Goal: Task Accomplishment & Management: Use online tool/utility

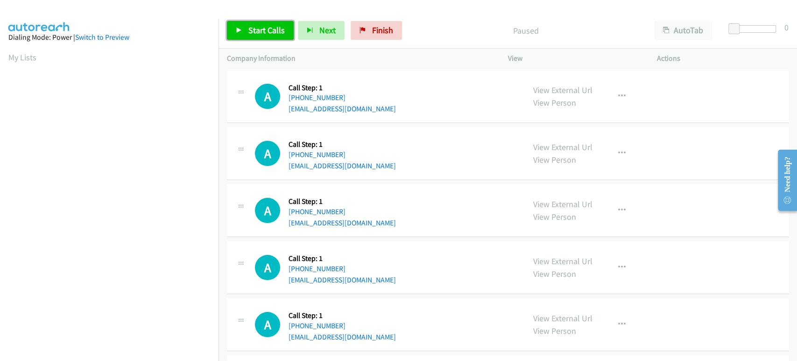
click at [270, 32] on span "Start Calls" at bounding box center [267, 30] width 36 height 11
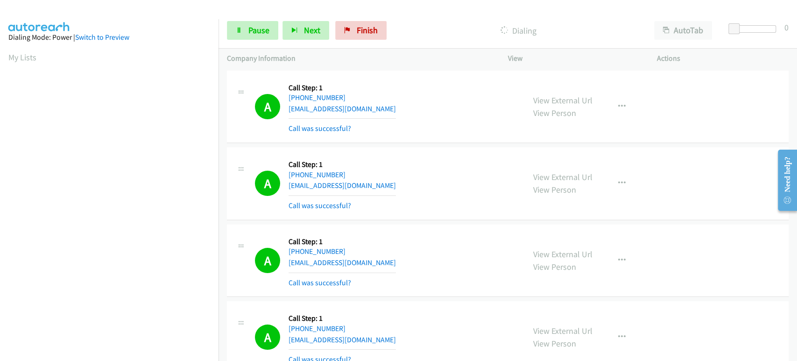
scroll to position [164, 0]
click at [250, 35] on span "Pause" at bounding box center [259, 30] width 21 height 11
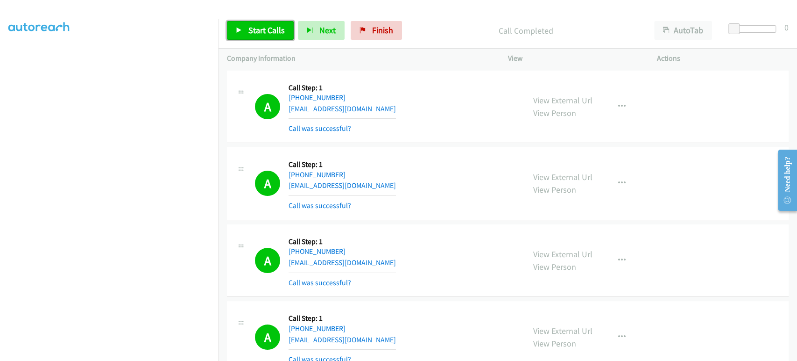
click at [260, 30] on span "Start Calls" at bounding box center [267, 30] width 36 height 11
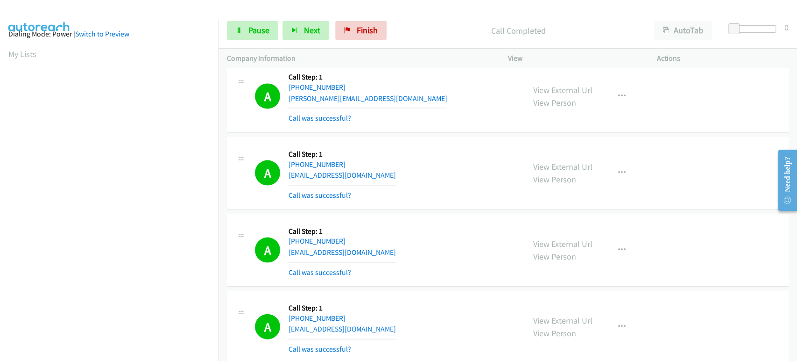
scroll to position [0, 0]
click at [304, 33] on span "Next" at bounding box center [312, 30] width 16 height 11
click at [254, 28] on span "Pause" at bounding box center [259, 30] width 21 height 11
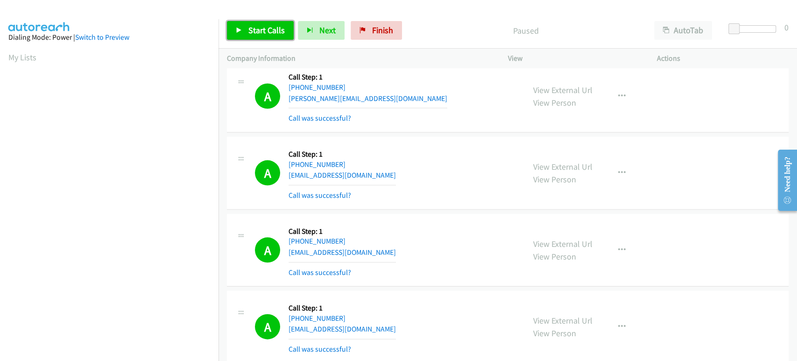
click at [254, 28] on span "Start Calls" at bounding box center [267, 30] width 36 height 11
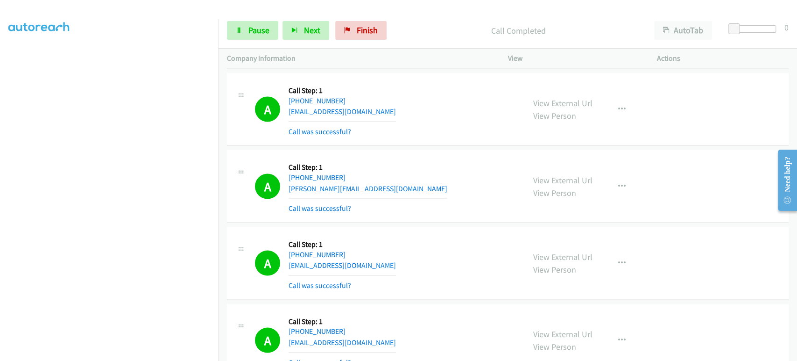
scroll to position [1194, 0]
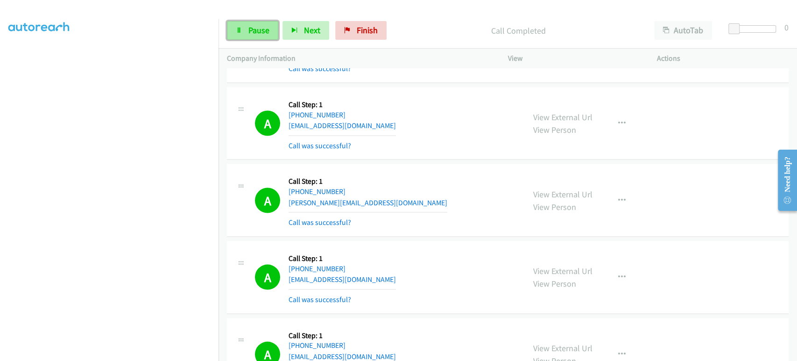
click at [252, 28] on span "Pause" at bounding box center [259, 30] width 21 height 11
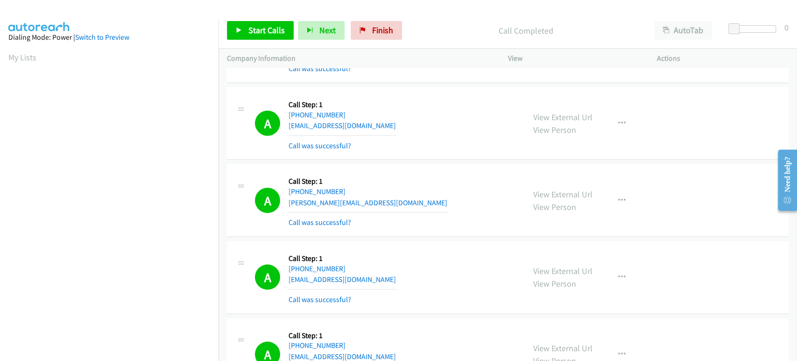
scroll to position [0, 0]
click at [276, 30] on span "Start Calls" at bounding box center [267, 30] width 36 height 11
click at [258, 27] on span "Pause" at bounding box center [259, 30] width 21 height 11
click at [250, 29] on span "Start Calls" at bounding box center [267, 30] width 36 height 11
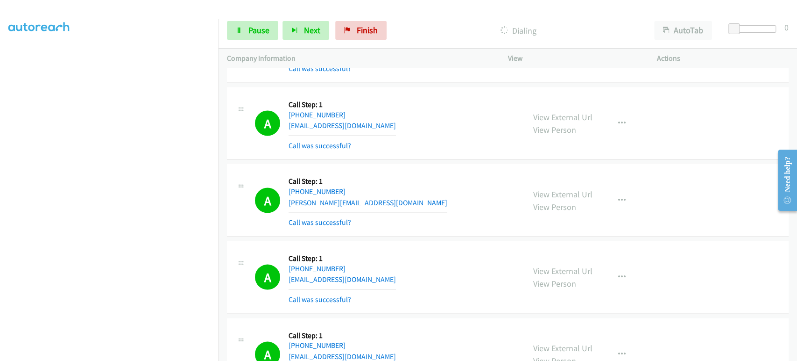
scroll to position [52, 0]
click at [262, 35] on span "Pause" at bounding box center [259, 30] width 21 height 11
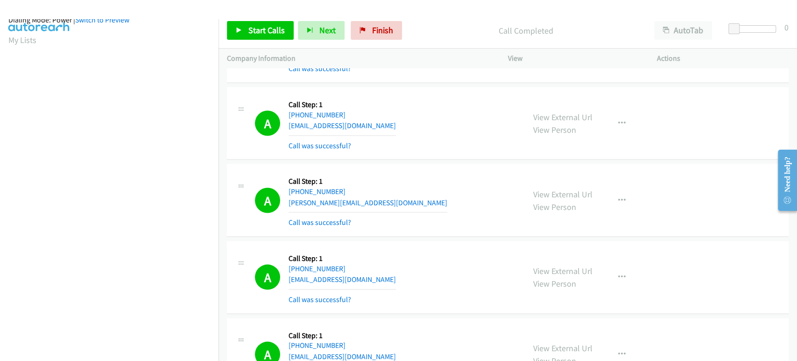
scroll to position [0, 0]
click at [443, 25] on p "Call Completed" at bounding box center [526, 30] width 223 height 13
click at [268, 29] on span "Start Calls" at bounding box center [267, 30] width 36 height 11
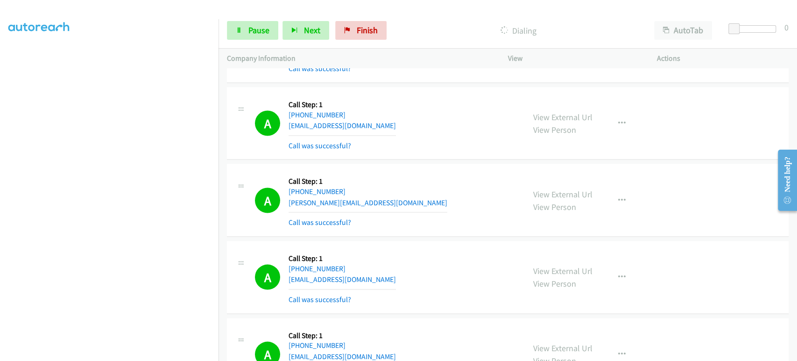
scroll to position [8, 0]
click at [249, 25] on span "Pause" at bounding box center [259, 30] width 21 height 11
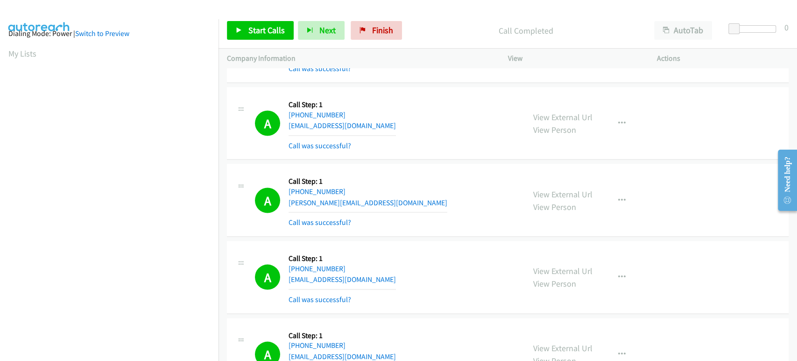
scroll to position [0, 0]
click at [262, 26] on span "Start Calls" at bounding box center [267, 30] width 36 height 11
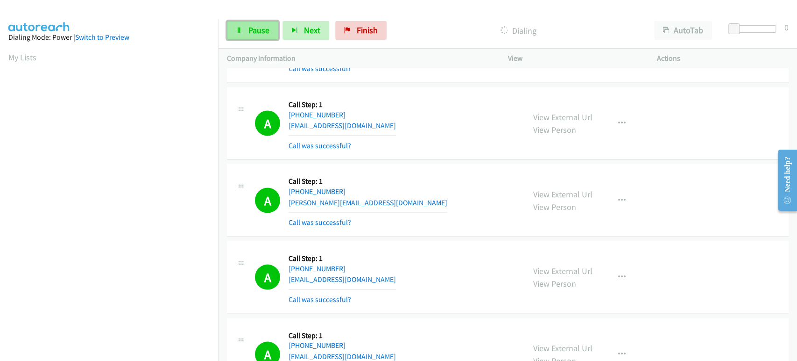
click at [265, 27] on span "Pause" at bounding box center [259, 30] width 21 height 11
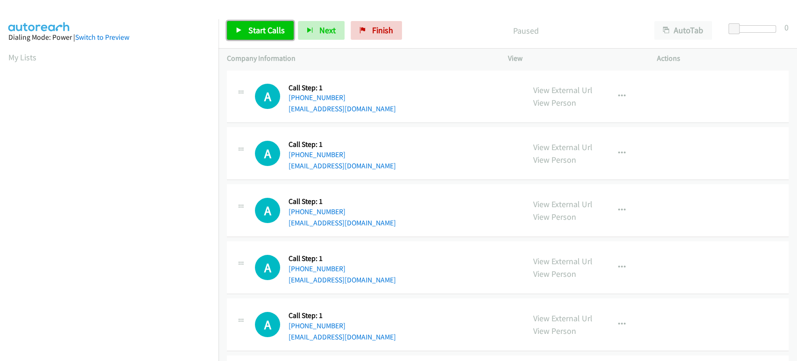
click at [266, 30] on span "Start Calls" at bounding box center [267, 30] width 36 height 11
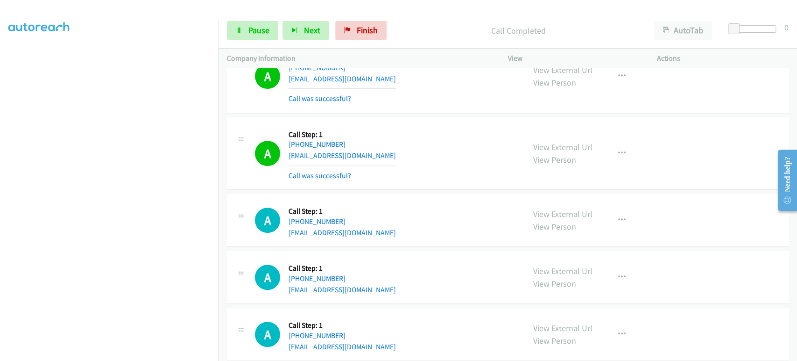
scroll to position [259, 0]
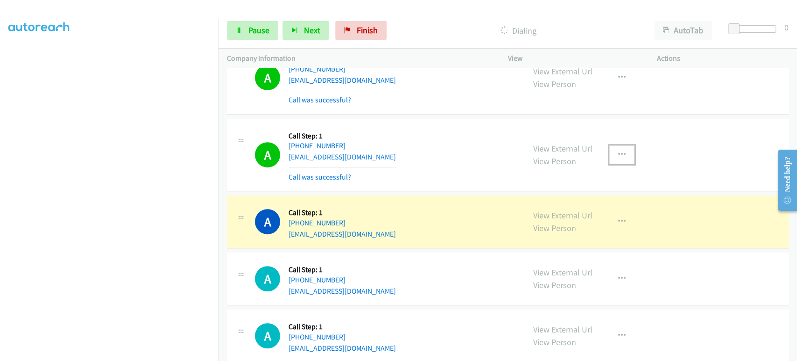
click at [619, 153] on icon "button" at bounding box center [622, 154] width 7 height 7
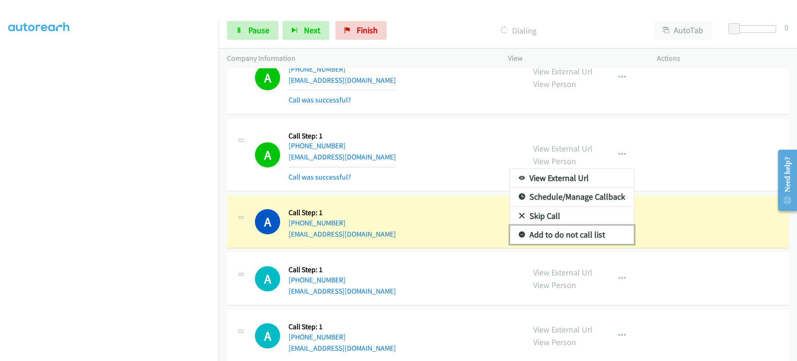
click at [584, 230] on link "Add to do not call list" at bounding box center [572, 234] width 124 height 19
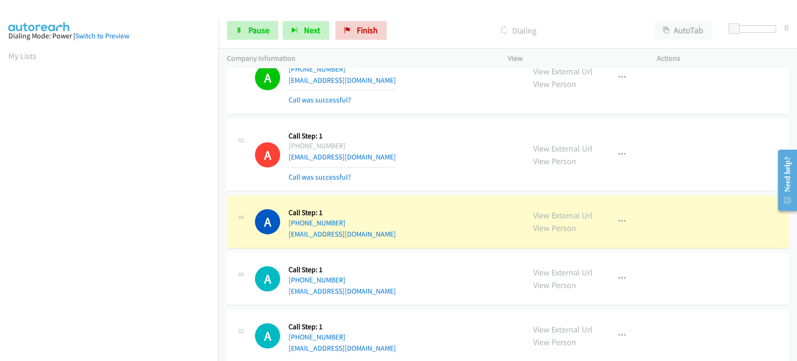
scroll to position [0, 0]
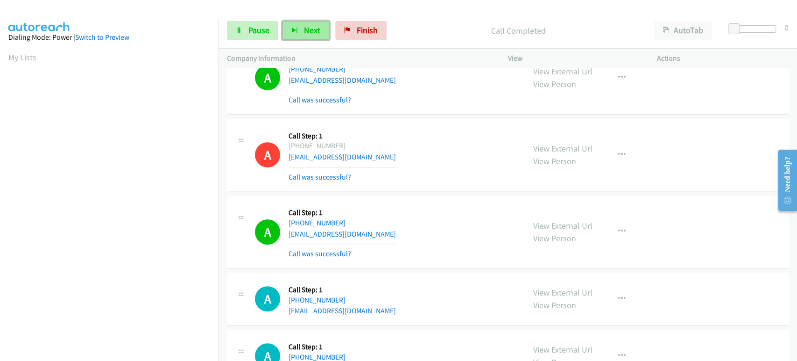
click at [295, 29] on icon "button" at bounding box center [295, 31] width 7 height 7
click at [261, 35] on span "Pause" at bounding box center [259, 30] width 21 height 11
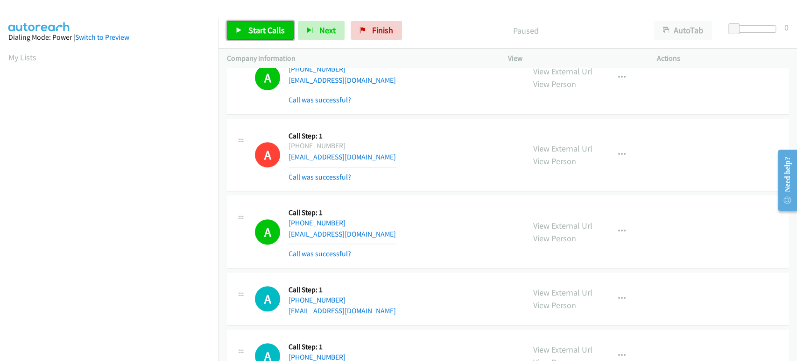
click at [261, 35] on span "Start Calls" at bounding box center [267, 30] width 36 height 11
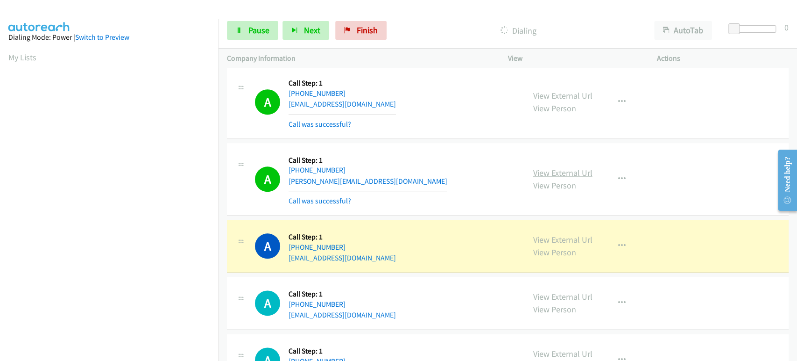
scroll to position [675, 0]
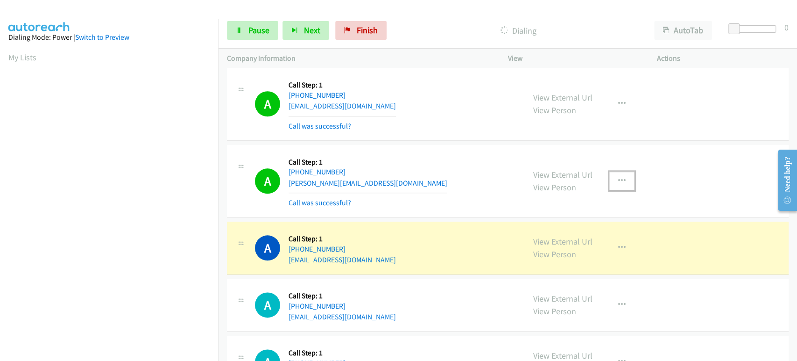
click at [619, 177] on icon "button" at bounding box center [622, 180] width 7 height 7
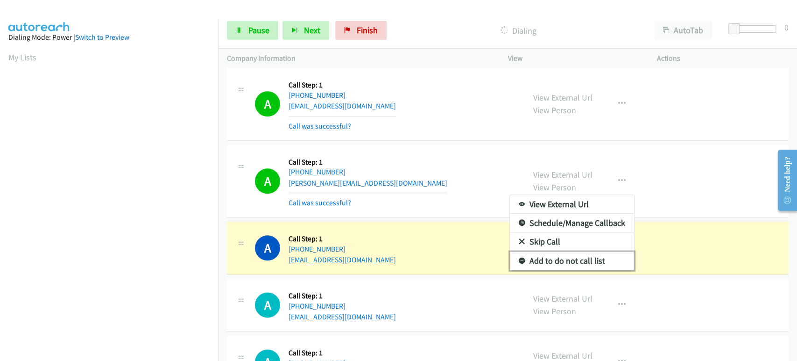
click at [563, 256] on link "Add to do not call list" at bounding box center [572, 260] width 124 height 19
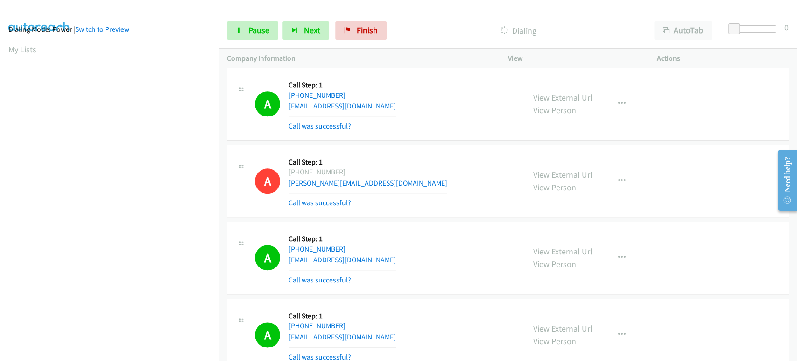
scroll to position [0, 0]
click at [298, 31] on button "Next" at bounding box center [306, 30] width 47 height 19
click at [274, 27] on link "Pause" at bounding box center [252, 30] width 51 height 19
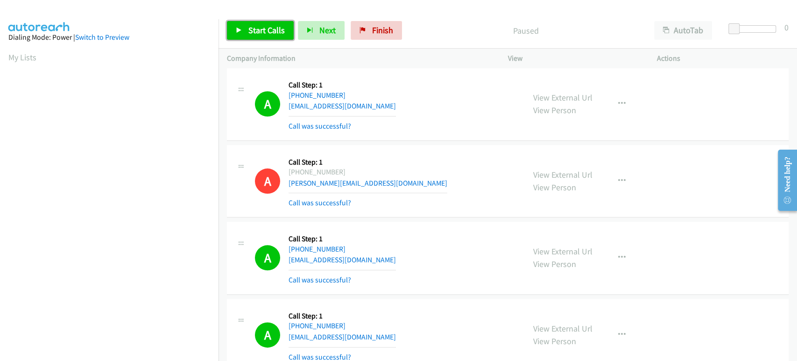
click at [249, 27] on span "Start Calls" at bounding box center [267, 30] width 36 height 11
click at [255, 33] on span "Pause" at bounding box center [259, 30] width 21 height 11
click at [254, 35] on span "Start Calls" at bounding box center [267, 30] width 36 height 11
click at [249, 25] on span "Pause" at bounding box center [259, 30] width 21 height 11
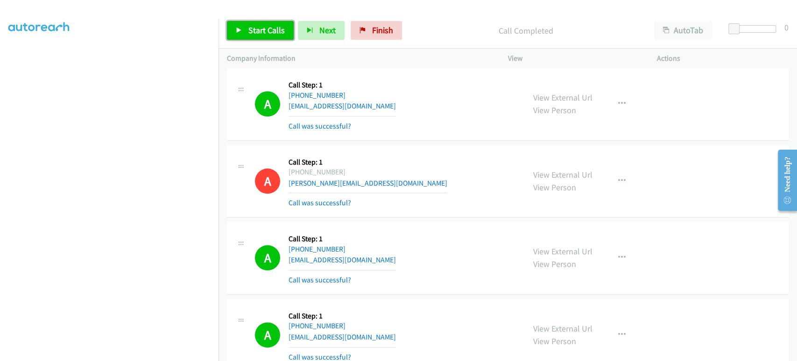
click at [251, 26] on span "Start Calls" at bounding box center [267, 30] width 36 height 11
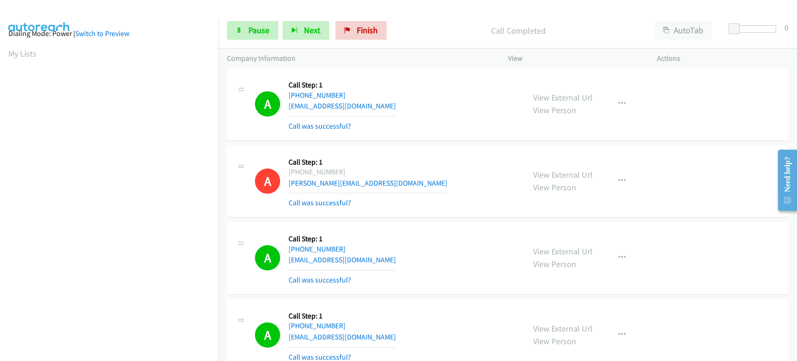
scroll to position [0, 0]
click at [304, 36] on button "Next" at bounding box center [306, 30] width 47 height 19
click at [260, 27] on span "Pause" at bounding box center [259, 30] width 21 height 11
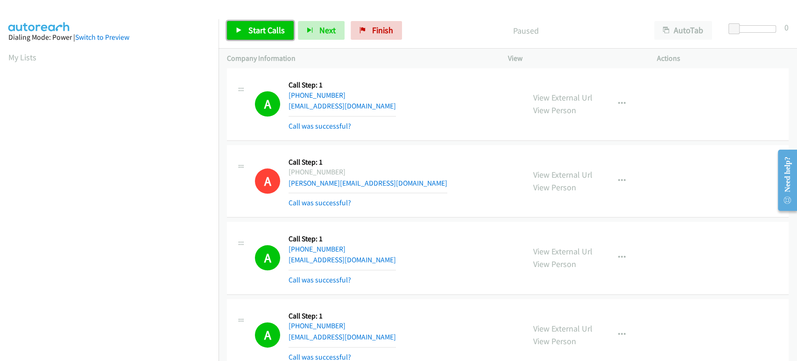
click at [260, 32] on span "Start Calls" at bounding box center [267, 30] width 36 height 11
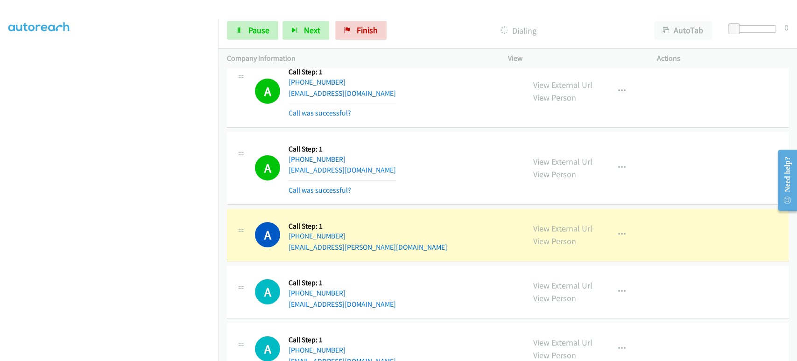
scroll to position [2097, 0]
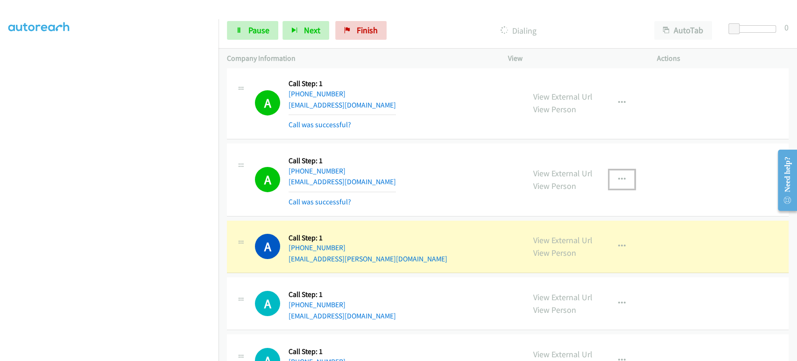
click at [619, 176] on icon "button" at bounding box center [622, 179] width 7 height 7
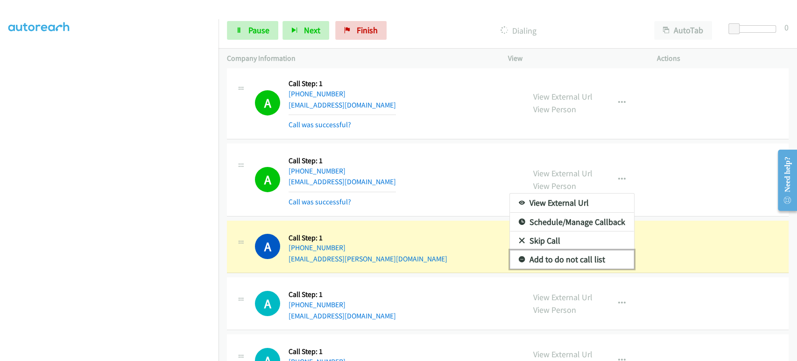
click at [549, 255] on link "Add to do not call list" at bounding box center [572, 259] width 124 height 19
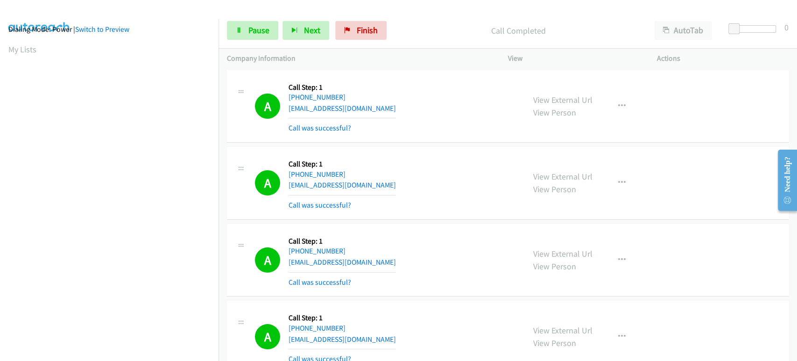
scroll to position [0, 0]
click at [299, 31] on button "Next" at bounding box center [306, 30] width 47 height 19
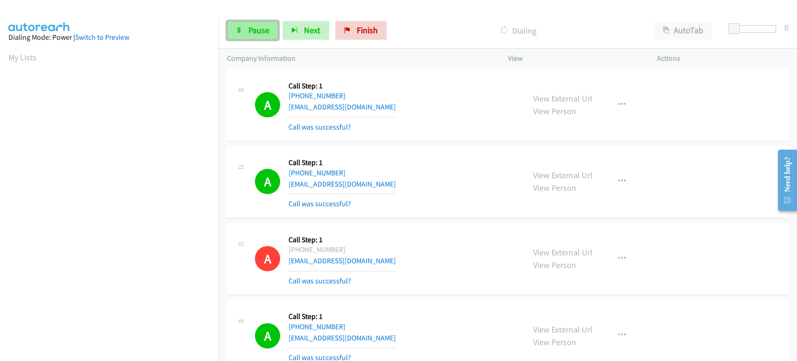
click at [256, 31] on span "Pause" at bounding box center [259, 30] width 21 height 11
click at [243, 31] on link "Start Calls" at bounding box center [260, 30] width 67 height 19
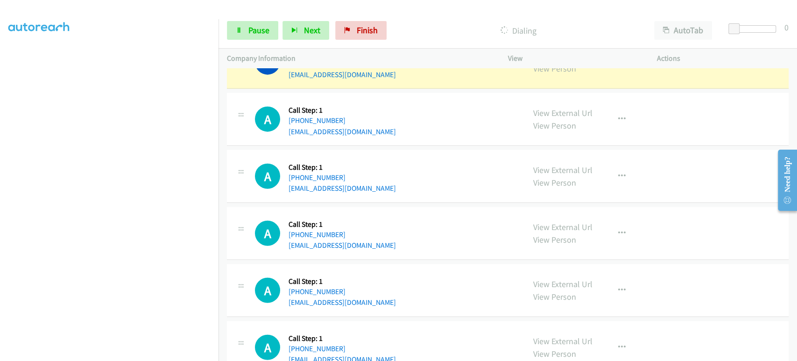
scroll to position [3789, 0]
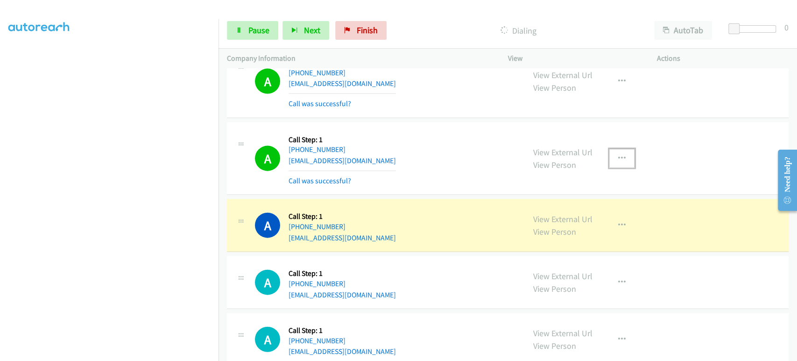
click at [621, 155] on icon "button" at bounding box center [622, 158] width 7 height 7
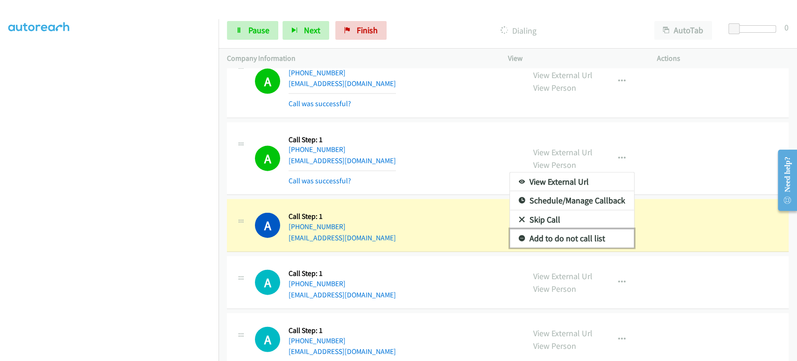
click at [561, 234] on link "Add to do not call list" at bounding box center [572, 238] width 124 height 19
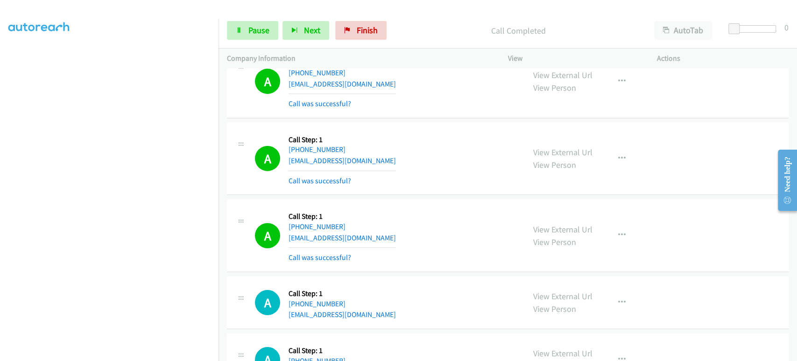
scroll to position [4464, 0]
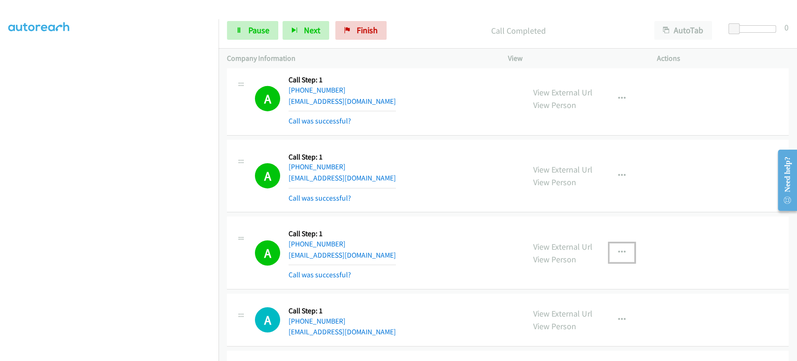
click at [619, 249] on icon "button" at bounding box center [622, 252] width 7 height 7
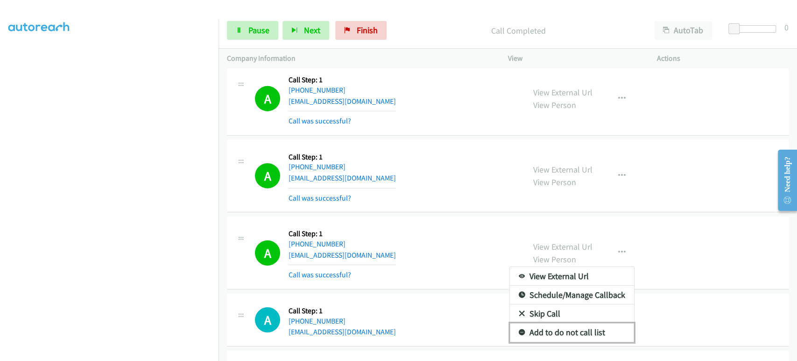
click at [549, 330] on link "Add to do not call list" at bounding box center [572, 332] width 124 height 19
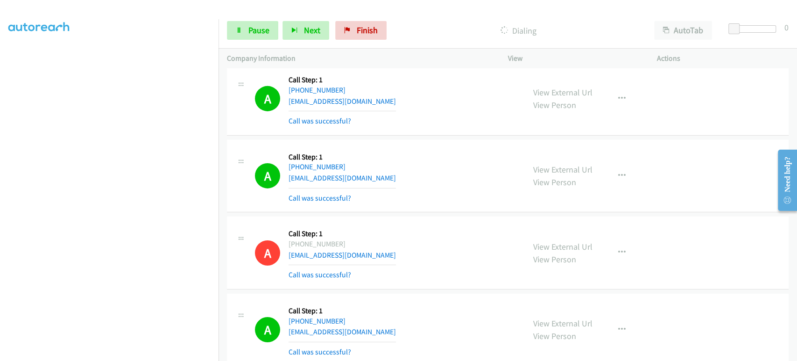
scroll to position [8, 0]
click at [255, 36] on link "Pause" at bounding box center [252, 30] width 51 height 19
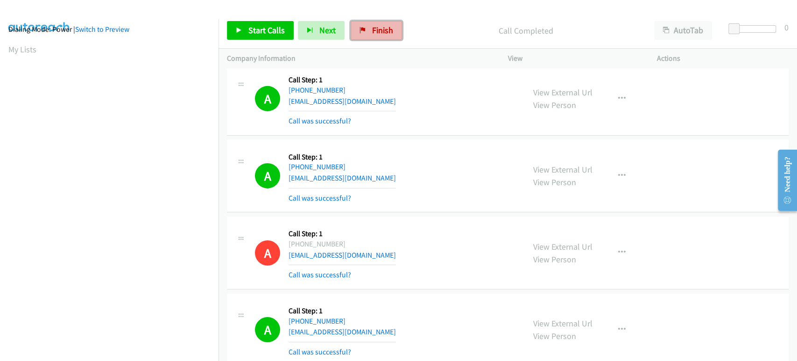
click at [381, 31] on span "Finish" at bounding box center [382, 30] width 21 height 11
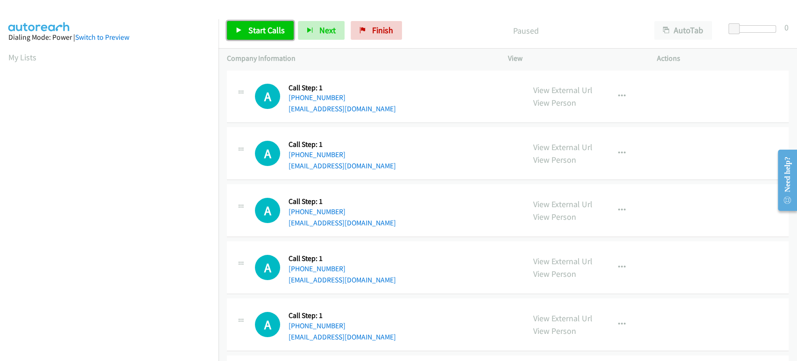
click at [261, 32] on span "Start Calls" at bounding box center [267, 30] width 36 height 11
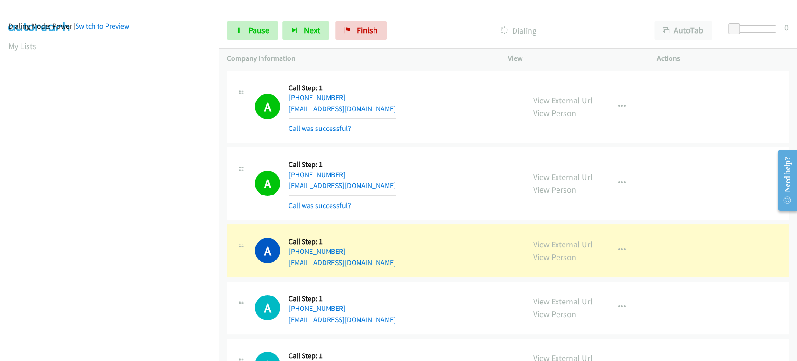
scroll to position [8, 0]
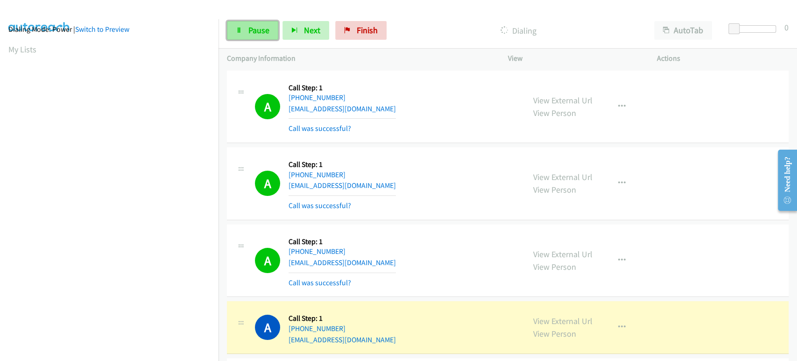
click at [250, 32] on span "Pause" at bounding box center [259, 30] width 21 height 11
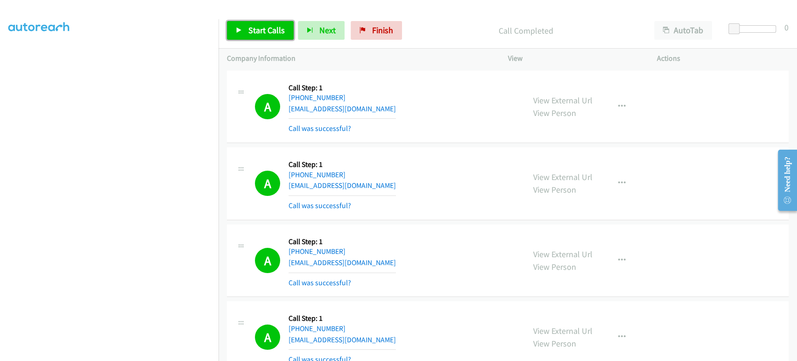
click at [250, 24] on link "Start Calls" at bounding box center [260, 30] width 67 height 19
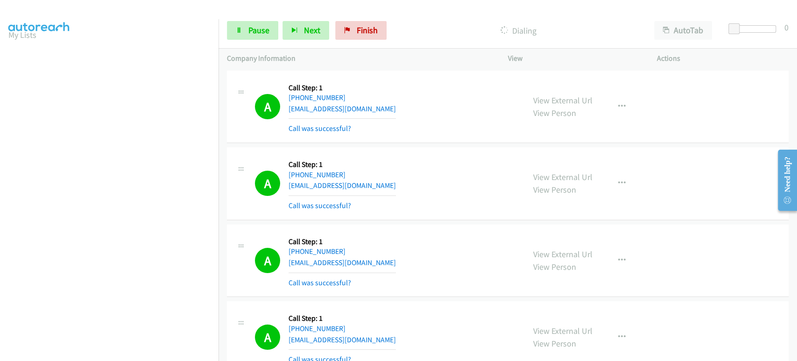
scroll to position [0, 0]
click at [261, 33] on span "Pause" at bounding box center [259, 30] width 21 height 11
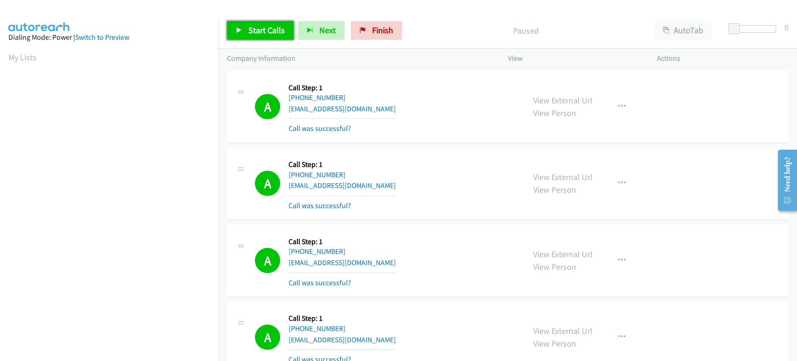
click at [254, 34] on span "Start Calls" at bounding box center [267, 30] width 36 height 11
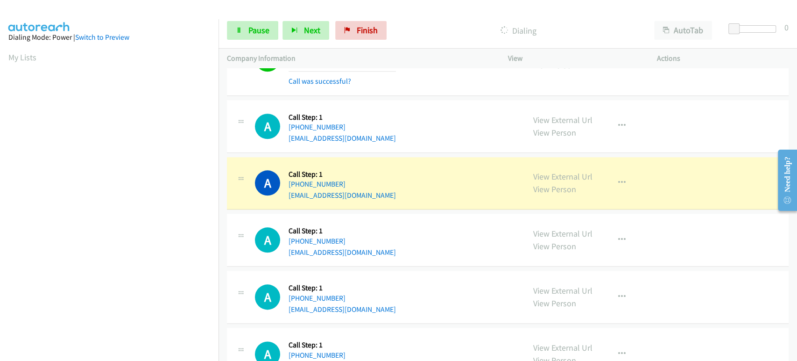
scroll to position [623, 0]
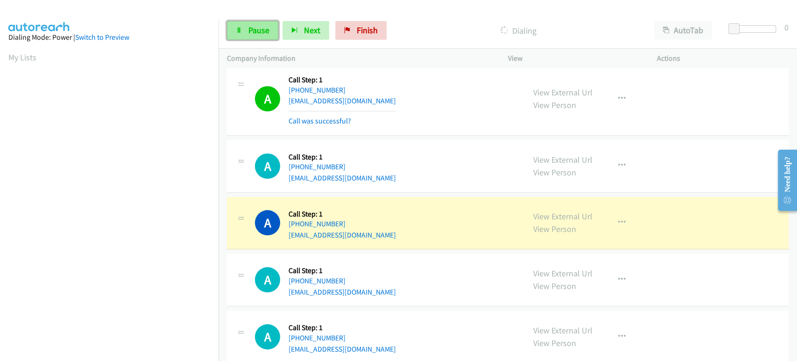
click at [242, 34] on link "Pause" at bounding box center [252, 30] width 51 height 19
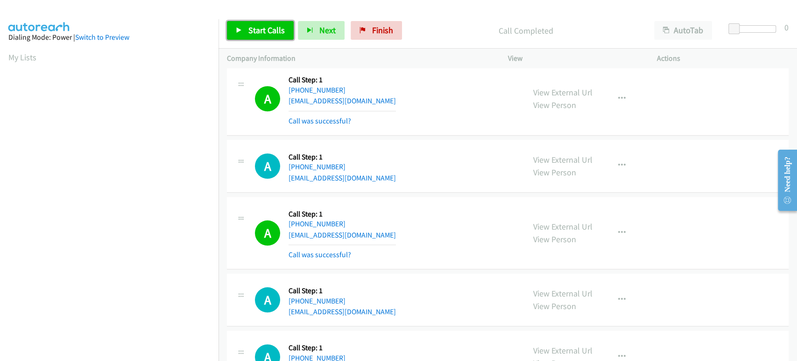
click at [271, 30] on span "Start Calls" at bounding box center [267, 30] width 36 height 11
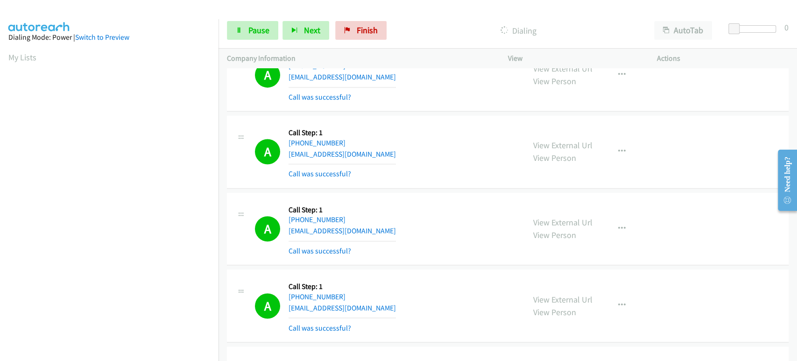
scroll to position [164, 0]
click at [253, 21] on div "Start Calls Pause Next Finish" at bounding box center [309, 30] width 164 height 19
click at [253, 29] on span "Pause" at bounding box center [259, 30] width 21 height 11
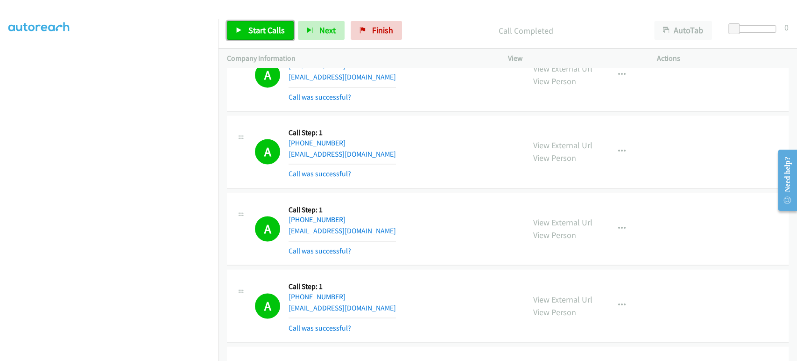
click at [268, 33] on span "Start Calls" at bounding box center [267, 30] width 36 height 11
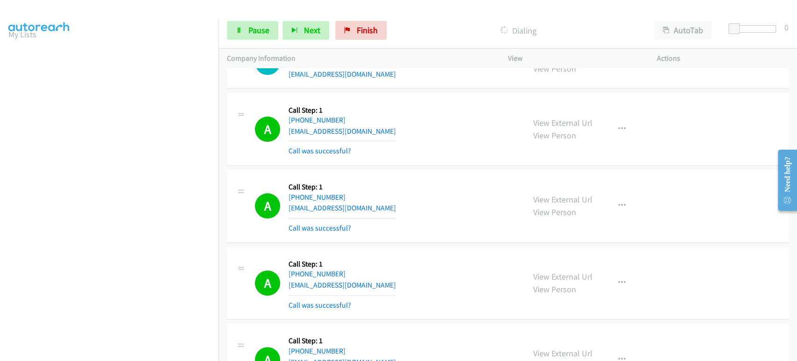
scroll to position [0, 0]
click at [255, 30] on span "Pause" at bounding box center [259, 30] width 21 height 11
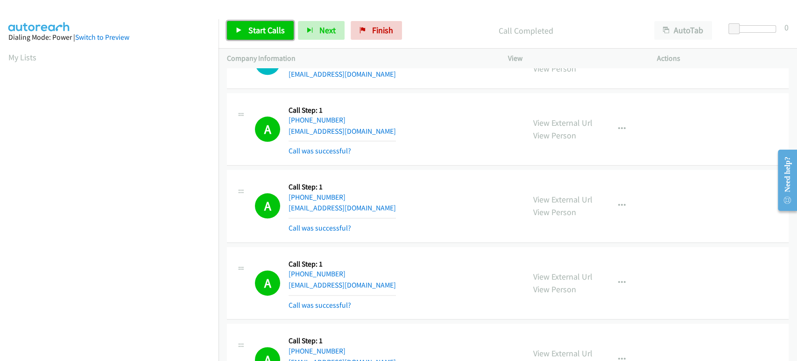
click at [250, 29] on span "Start Calls" at bounding box center [267, 30] width 36 height 11
click at [261, 33] on span "Pause" at bounding box center [259, 30] width 21 height 11
click at [258, 29] on span "Start Calls" at bounding box center [267, 30] width 36 height 11
click at [259, 25] on span "Pause" at bounding box center [259, 30] width 21 height 11
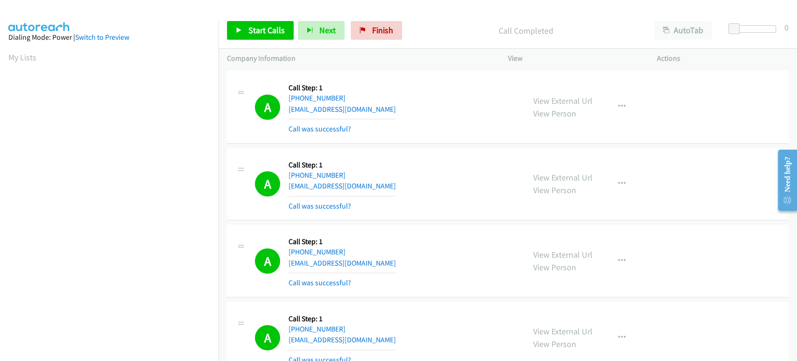
scroll to position [363, 0]
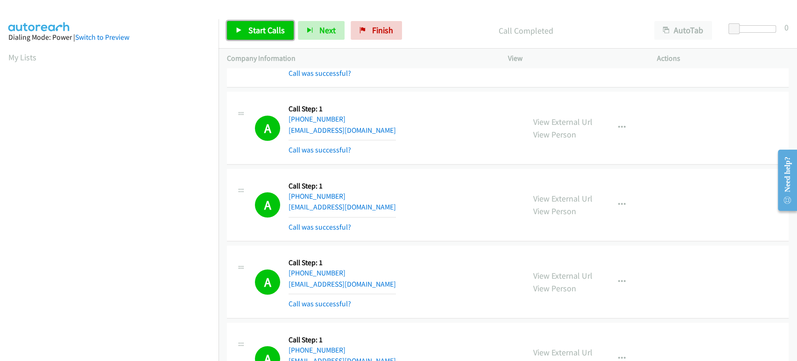
click at [243, 28] on link "Start Calls" at bounding box center [260, 30] width 67 height 19
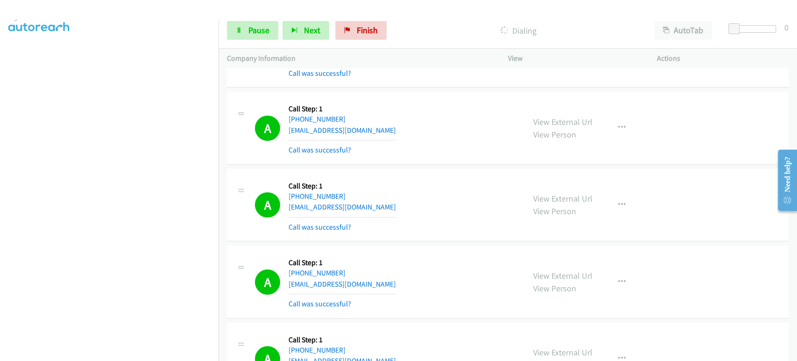
scroll to position [0, 0]
click at [242, 30] on icon at bounding box center [239, 31] width 7 height 7
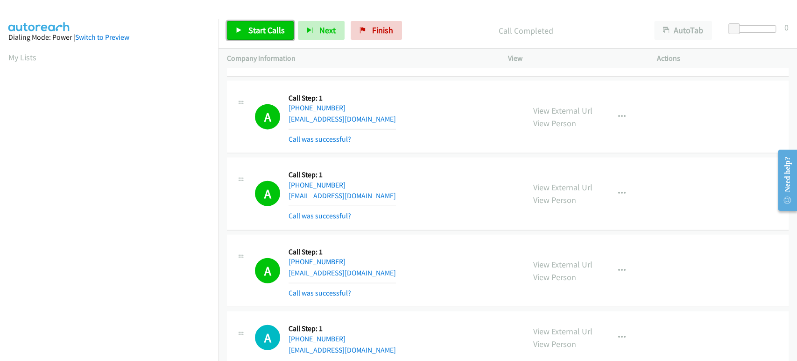
click at [259, 28] on span "Start Calls" at bounding box center [267, 30] width 36 height 11
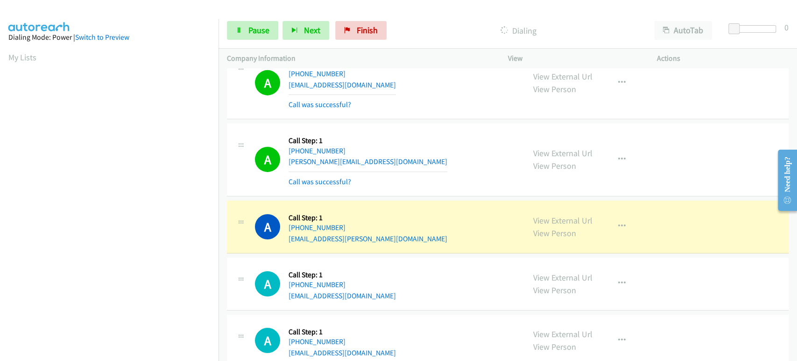
scroll to position [4462, 0]
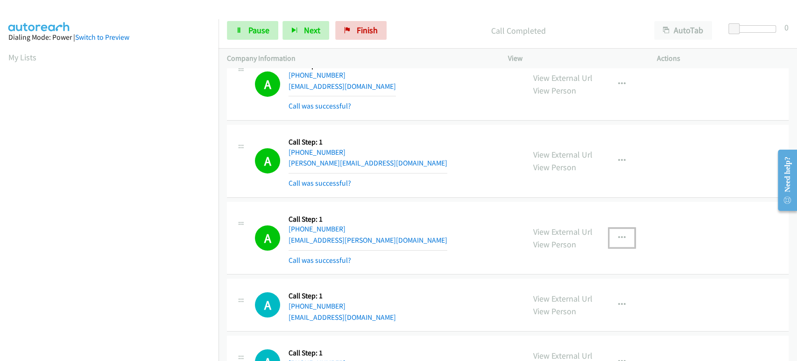
click at [621, 230] on button "button" at bounding box center [622, 237] width 25 height 19
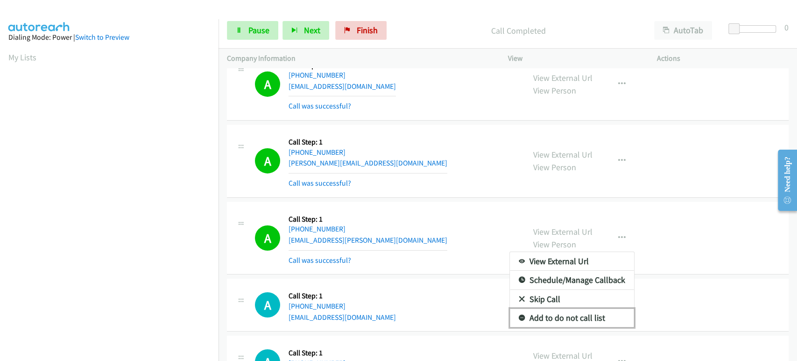
click at [565, 308] on link "Add to do not call list" at bounding box center [572, 317] width 124 height 19
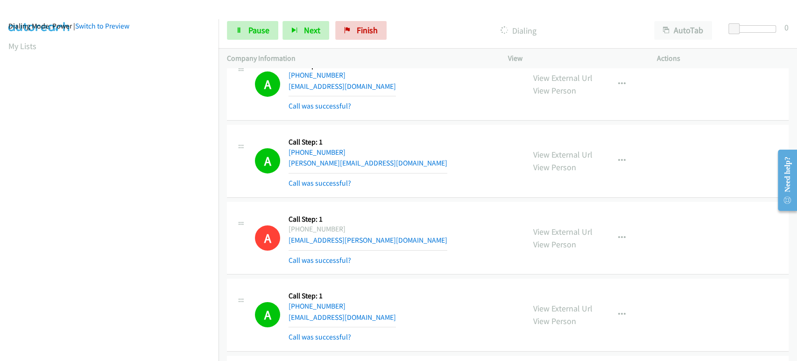
scroll to position [0, 0]
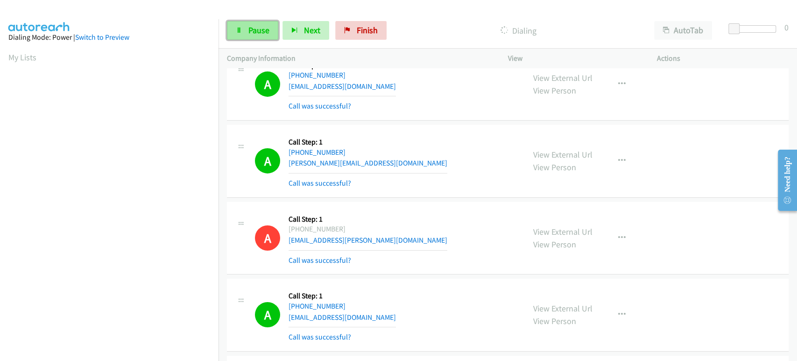
click at [242, 28] on icon at bounding box center [239, 31] width 7 height 7
click at [243, 27] on link "Start Calls" at bounding box center [260, 30] width 67 height 19
click at [269, 27] on link "Pause" at bounding box center [252, 30] width 51 height 19
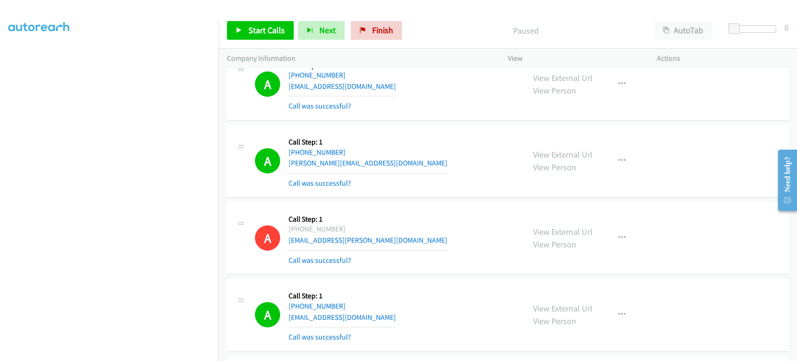
scroll to position [104, 0]
